Goal: Task Accomplishment & Management: Use online tool/utility

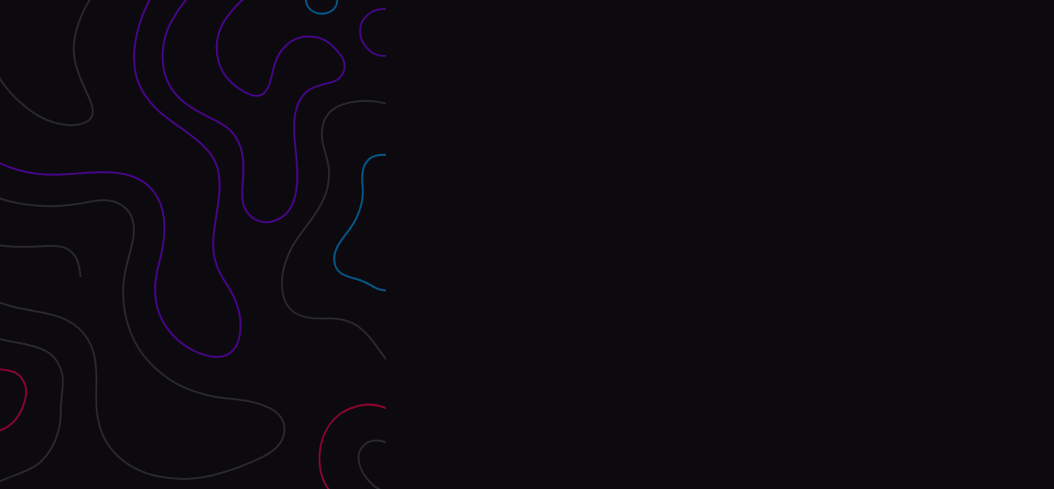
click at [527, 244] on div "Interpres Baseline & prioritize your security posture Email Login Visit Website" at bounding box center [720, 244] width 668 height 489
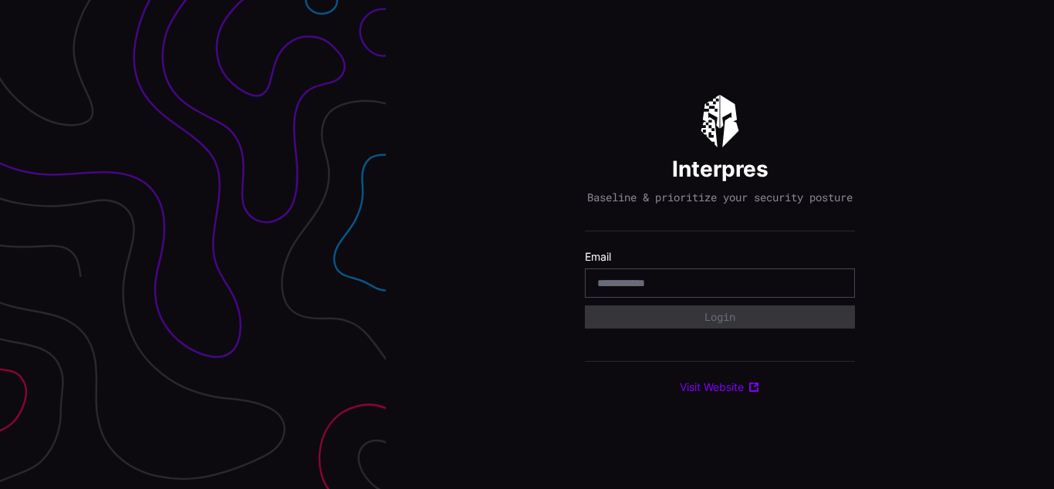
click at [527, 244] on div "Interpres Baseline & prioritize your security posture Email Login Visit Website" at bounding box center [720, 244] width 668 height 489
